Goal: Information Seeking & Learning: Learn about a topic

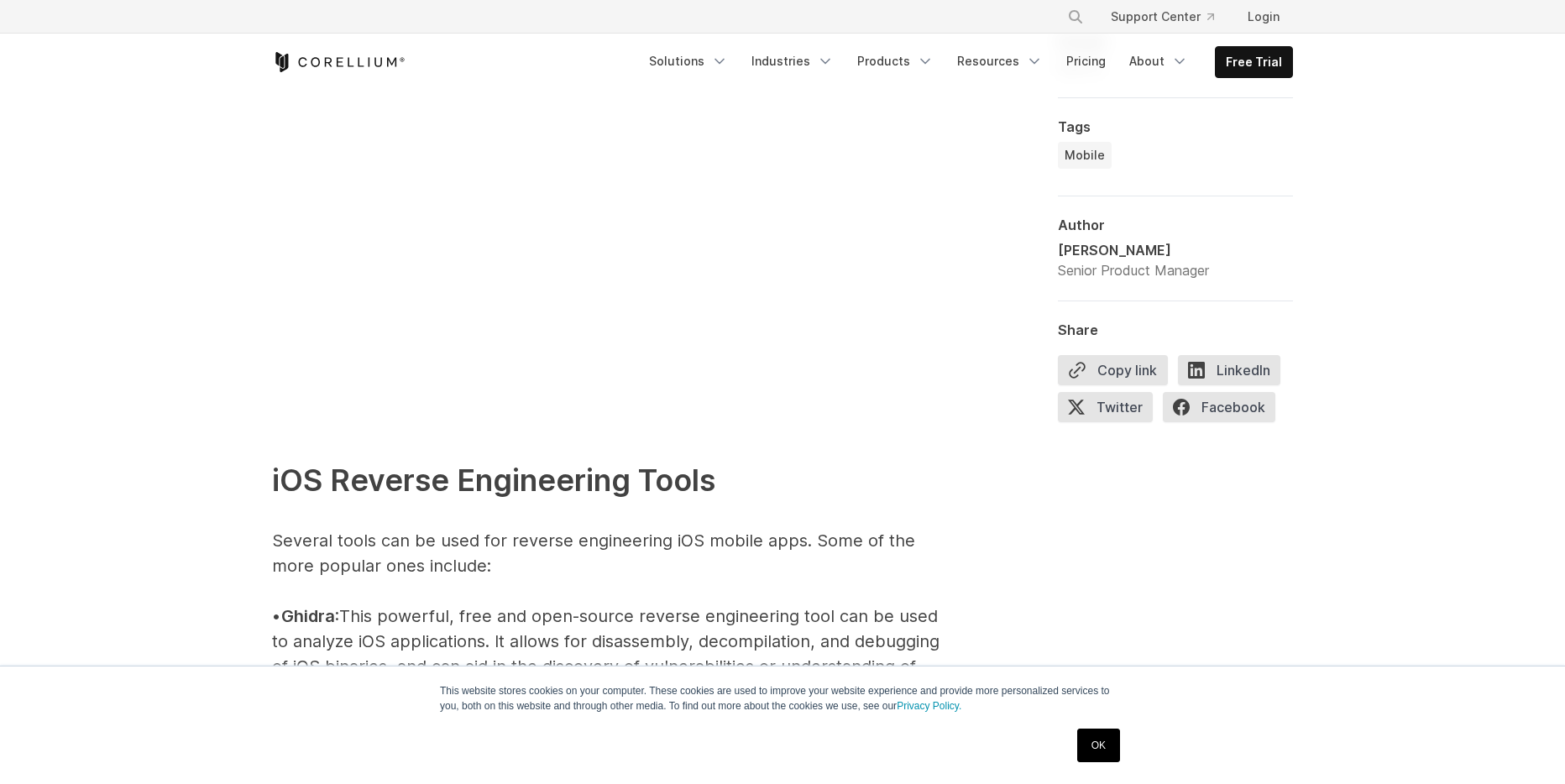
scroll to position [2266, 0]
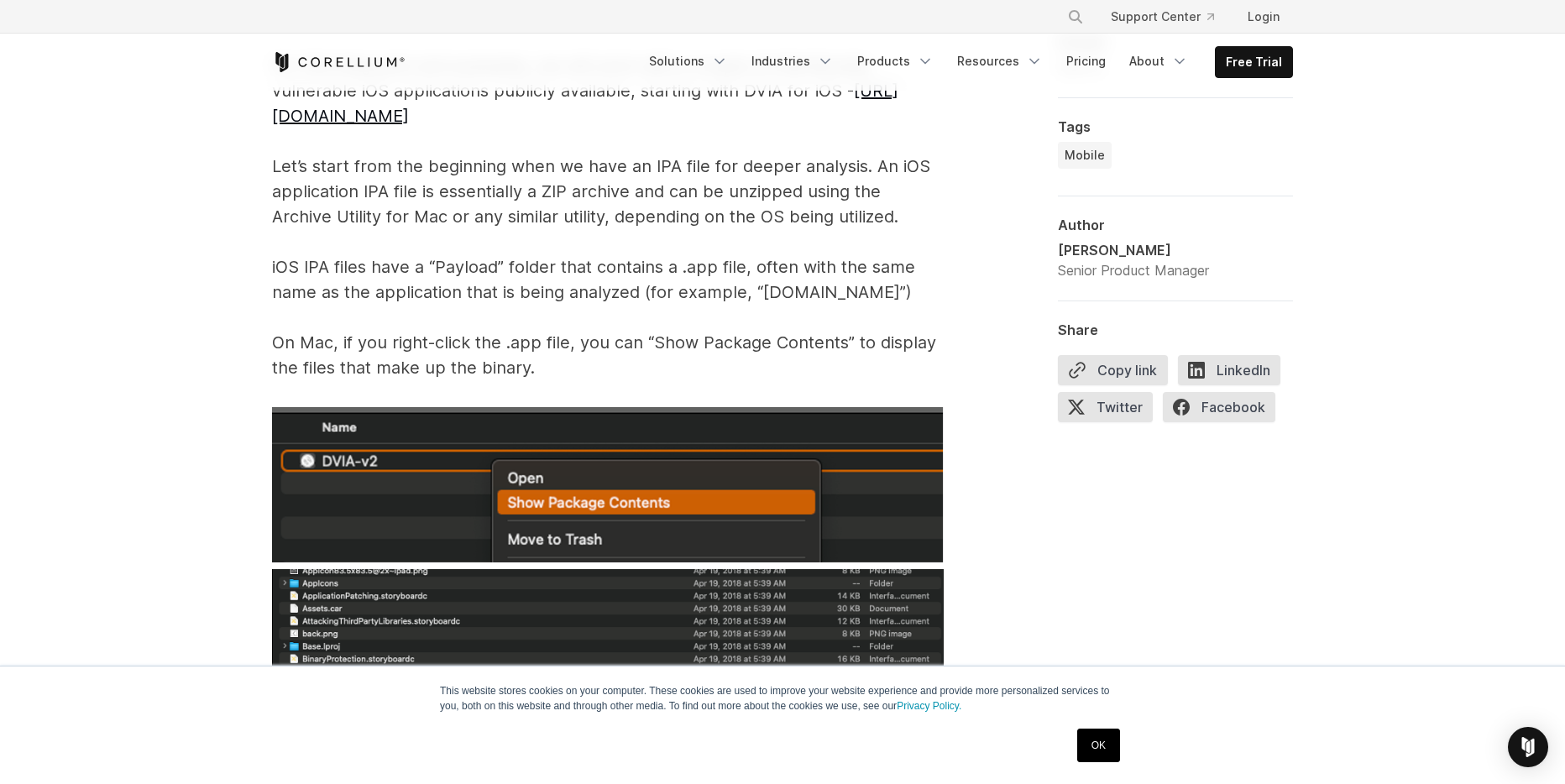
scroll to position [3105, 0]
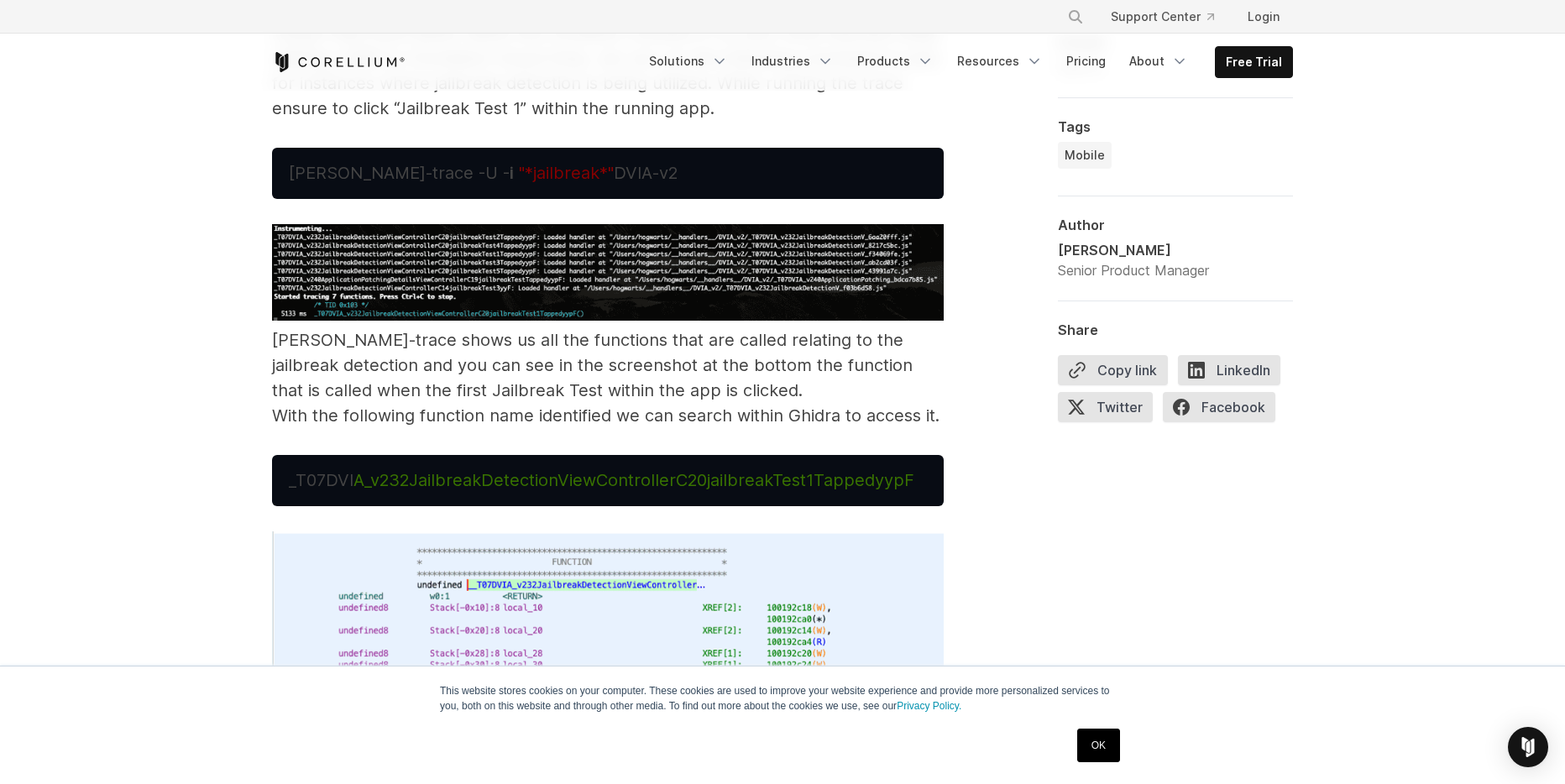
scroll to position [9987, 0]
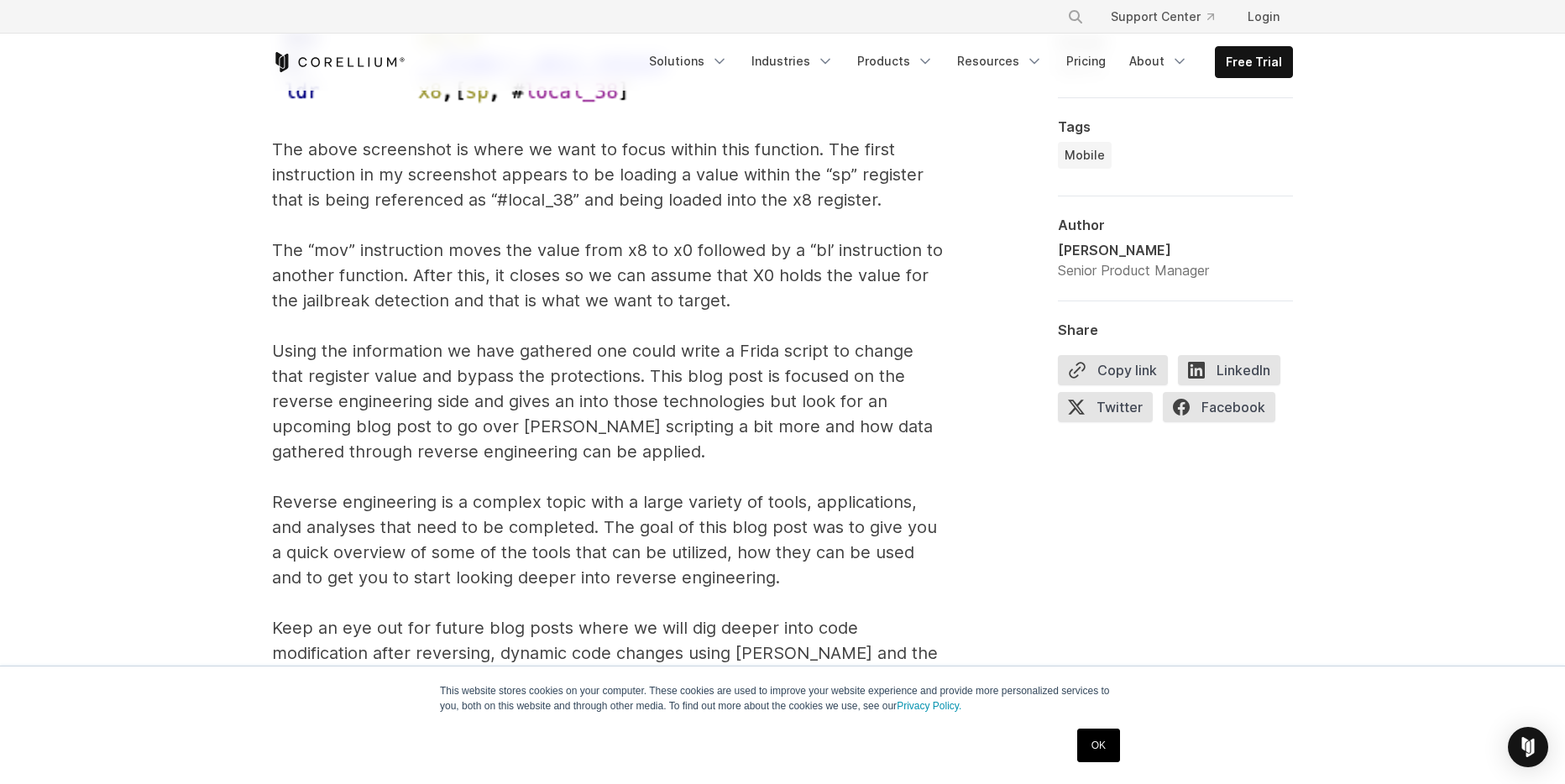
scroll to position [10154, 0]
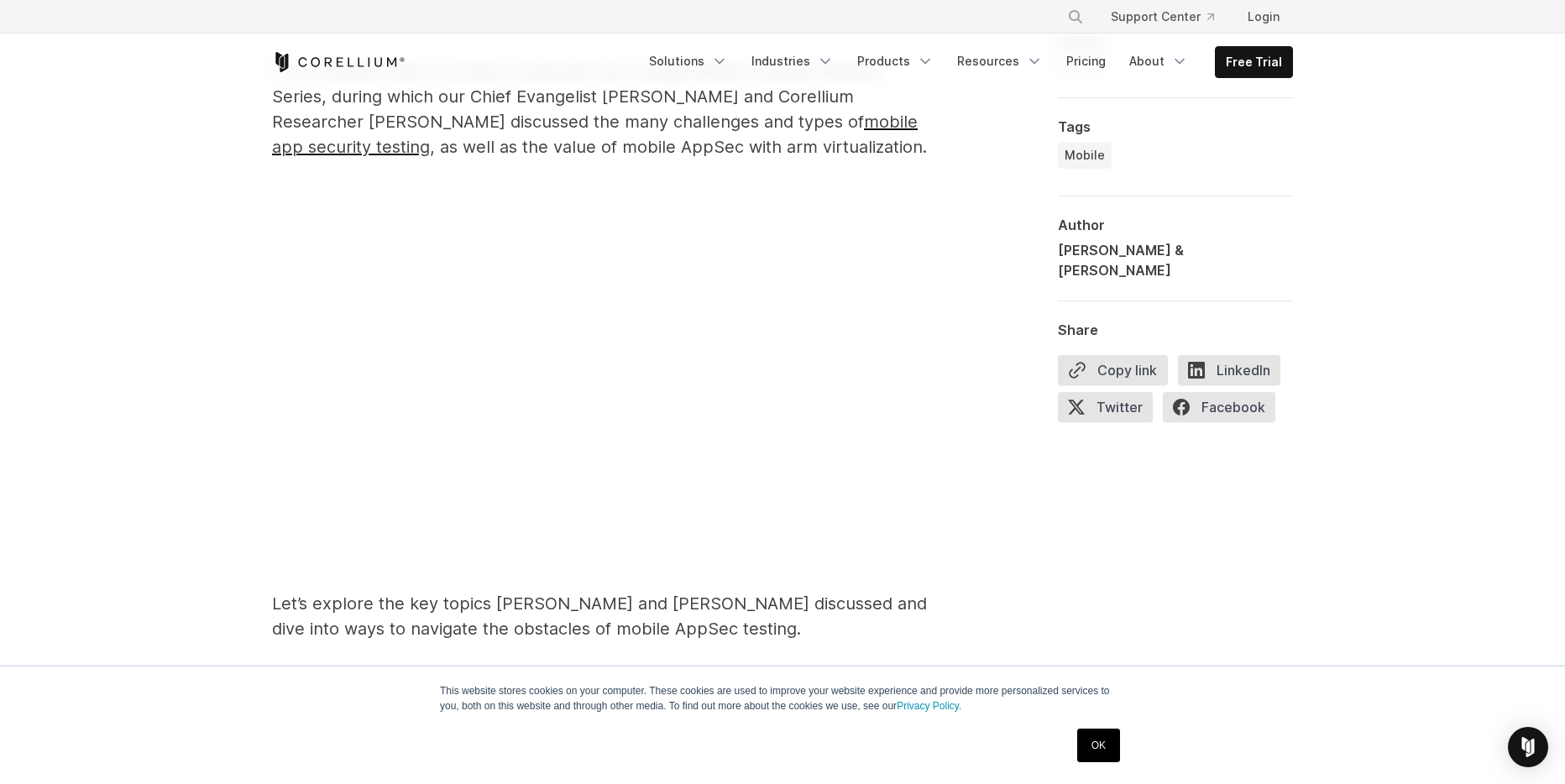
scroll to position [977, 0]
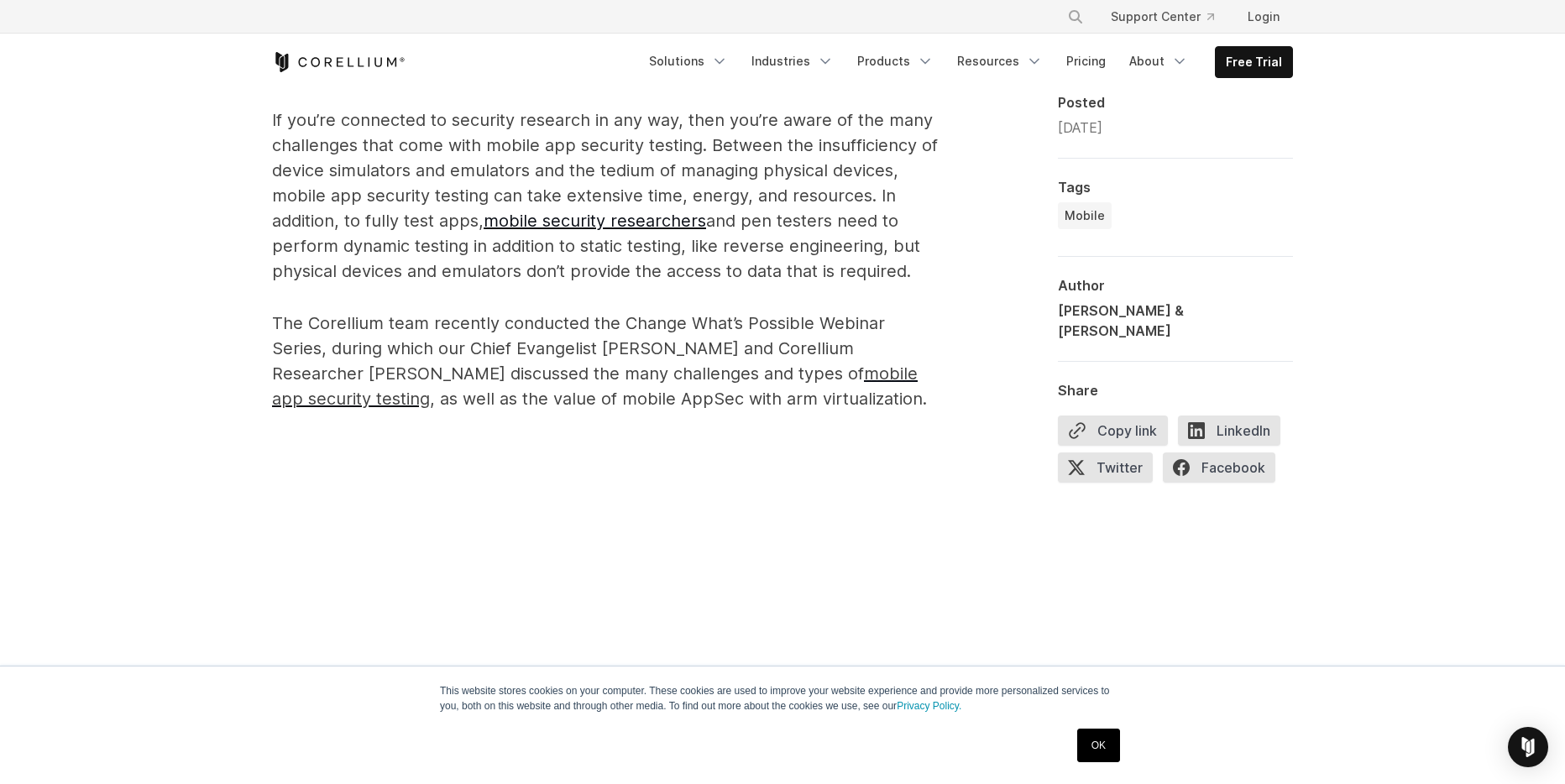
click at [444, 362] on p "The Corellium team recently conducted the Change What’s Possible Webinar Series…" at bounding box center [607, 361] width 672 height 101
